Goal: Find specific page/section

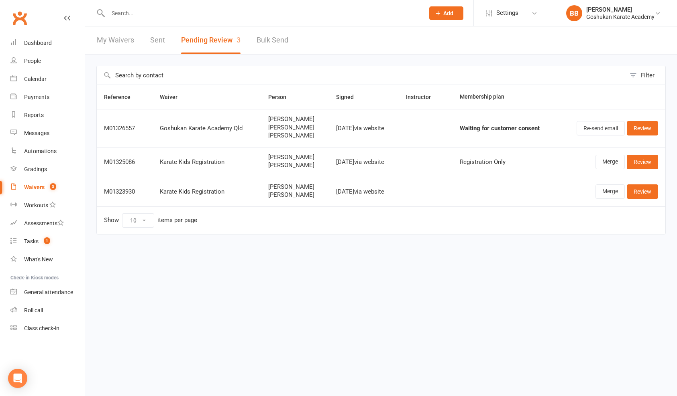
click at [171, 12] on input "text" at bounding box center [262, 13] width 313 height 11
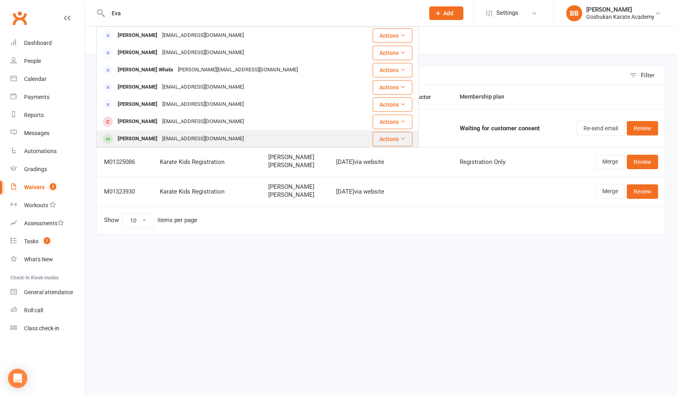
type input "Eva"
click at [166, 140] on div "[EMAIL_ADDRESS][DOMAIN_NAME]" at bounding box center [203, 139] width 86 height 12
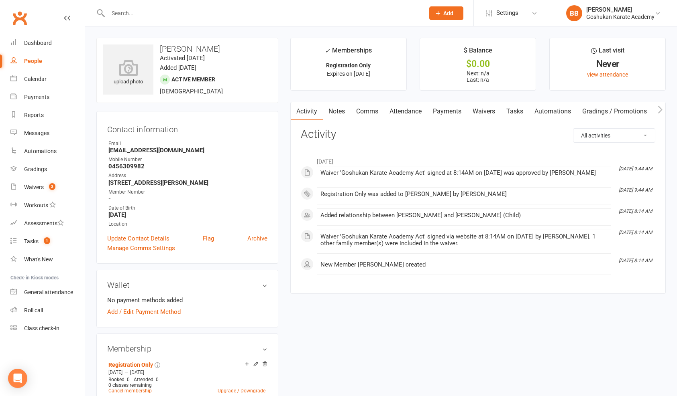
click at [132, 15] on input "text" at bounding box center [262, 13] width 313 height 11
type input "d"
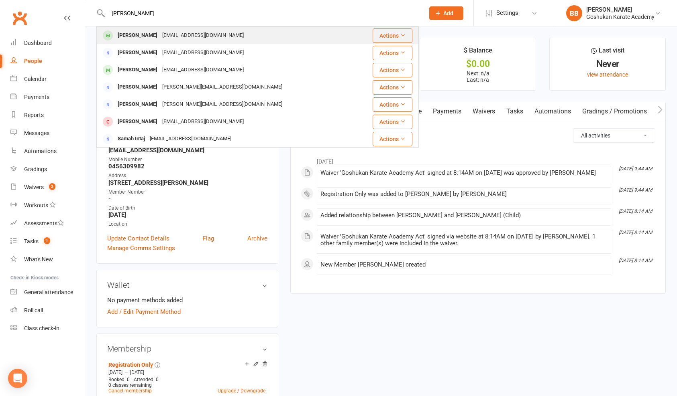
type input "[PERSON_NAME]"
click at [146, 33] on div "[PERSON_NAME]" at bounding box center [137, 36] width 45 height 12
